Goal: Find specific page/section: Find specific page/section

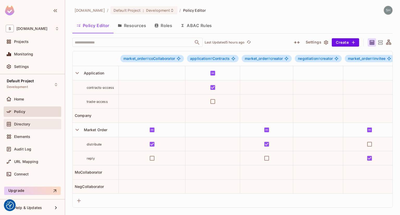
click at [21, 127] on div "Directory" at bounding box center [32, 124] width 53 height 6
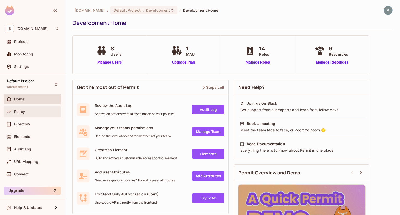
click at [19, 112] on span "Policy" at bounding box center [19, 112] width 11 height 4
